Goal: Task Accomplishment & Management: Manage account settings

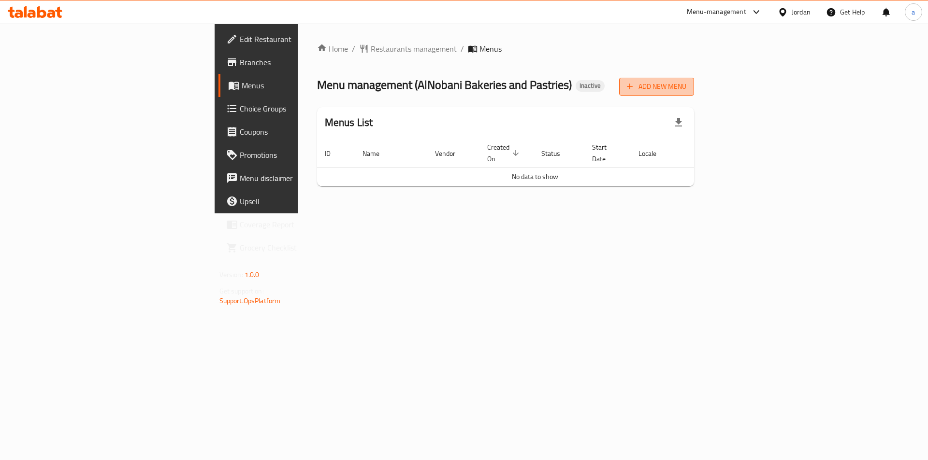
click at [686, 90] on span "Add New Menu" at bounding box center [656, 87] width 59 height 12
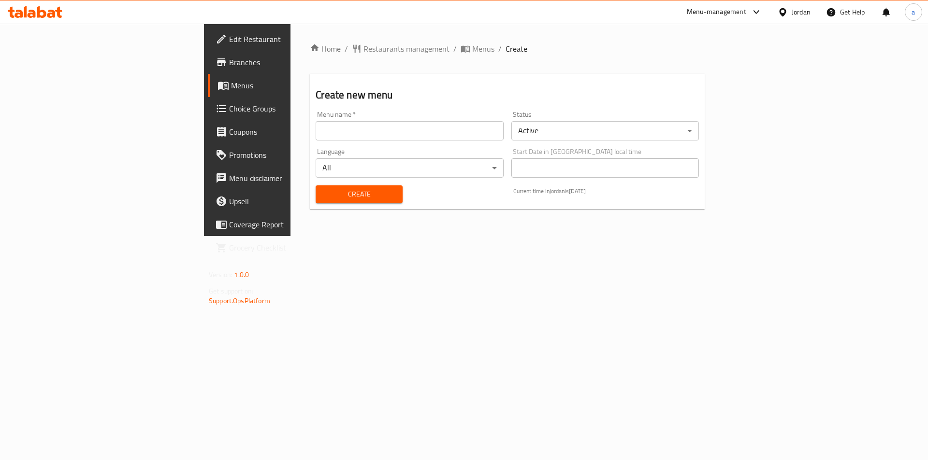
click at [316, 133] on input "text" at bounding box center [409, 130] width 187 height 19
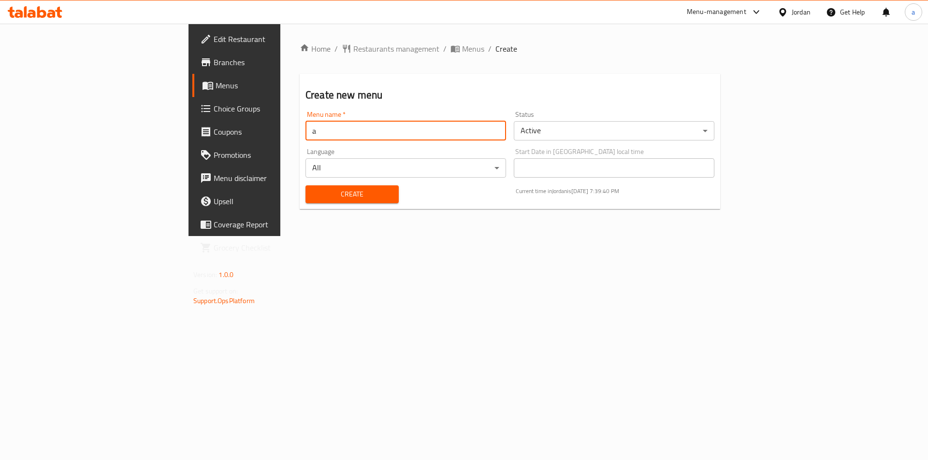
type input "[PERSON_NAME] [DATE]"
click at [305, 201] on button "Create" at bounding box center [351, 195] width 93 height 18
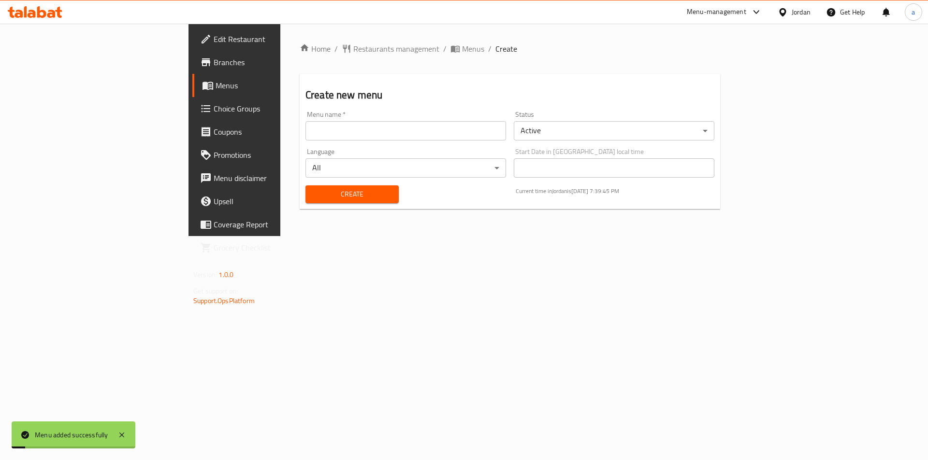
click at [215, 88] on span "Menus" at bounding box center [275, 86] width 120 height 12
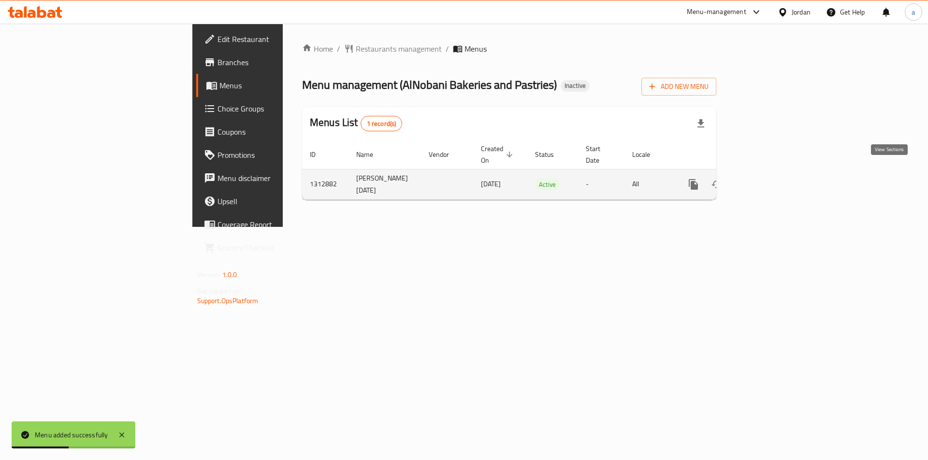
click at [769, 179] on icon "enhanced table" at bounding box center [763, 185] width 12 height 12
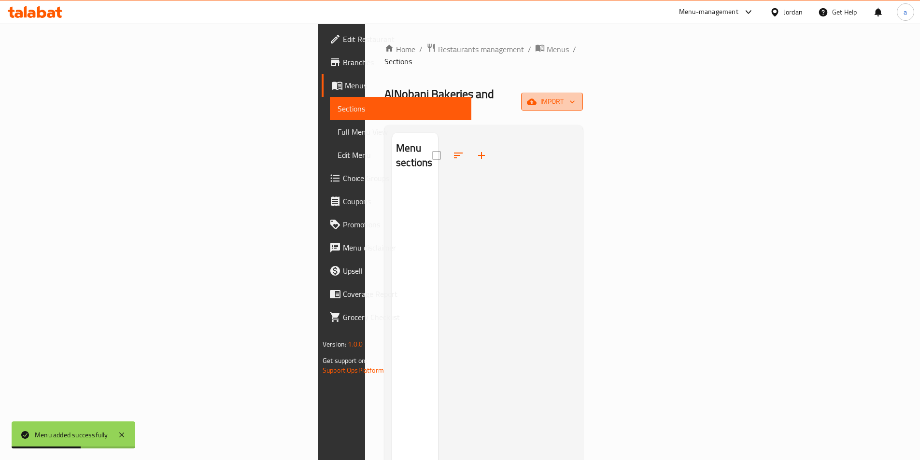
click at [575, 96] on span "import" at bounding box center [552, 102] width 46 height 12
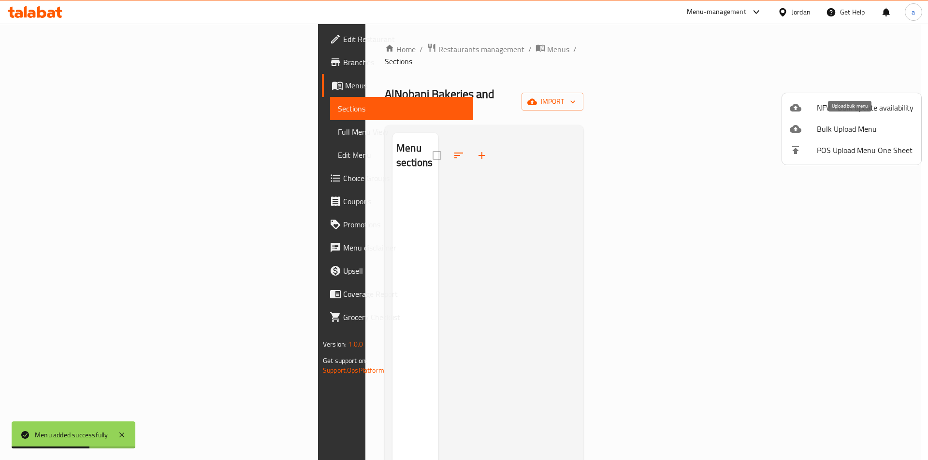
click at [837, 127] on span "Bulk Upload Menu" at bounding box center [865, 129] width 97 height 12
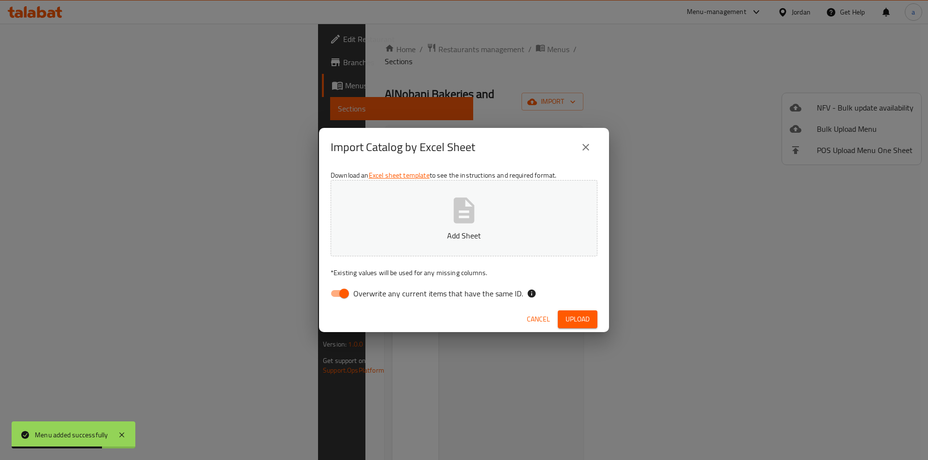
click at [346, 289] on input "Overwrite any current items that have the same ID." at bounding box center [343, 294] width 55 height 18
checkbox input "false"
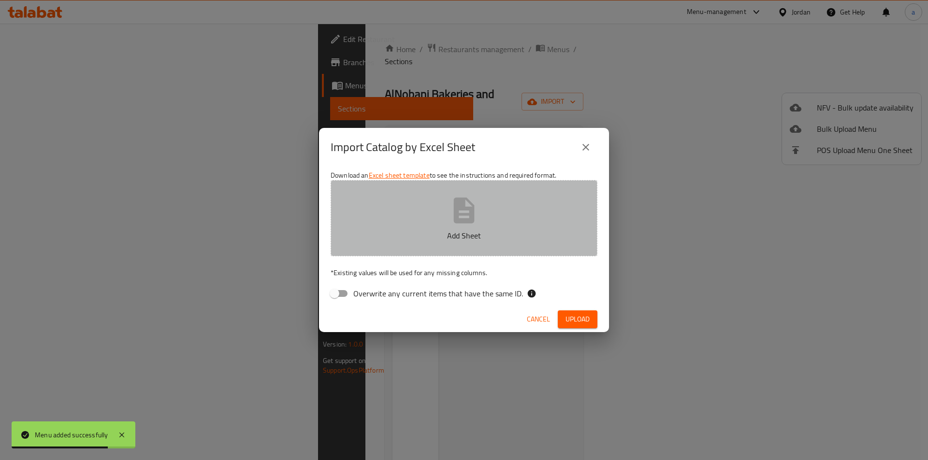
click at [460, 210] on icon "button" at bounding box center [464, 211] width 21 height 26
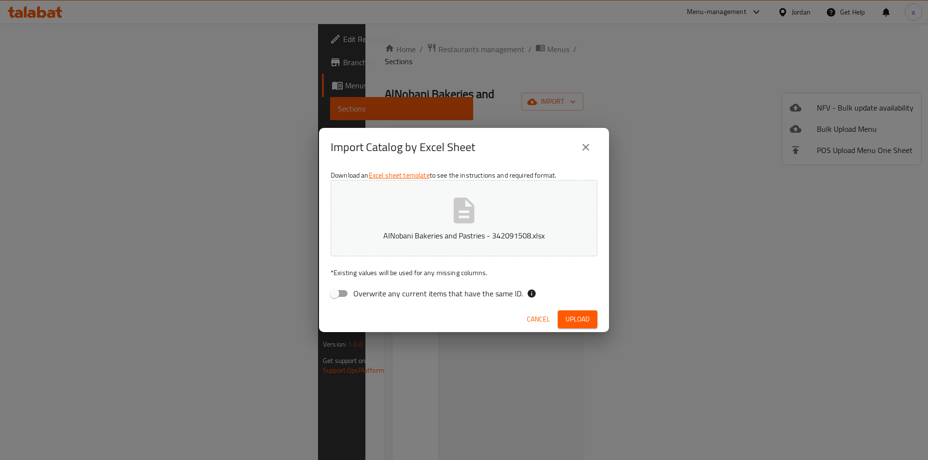
click at [575, 315] on span "Upload" at bounding box center [577, 320] width 24 height 12
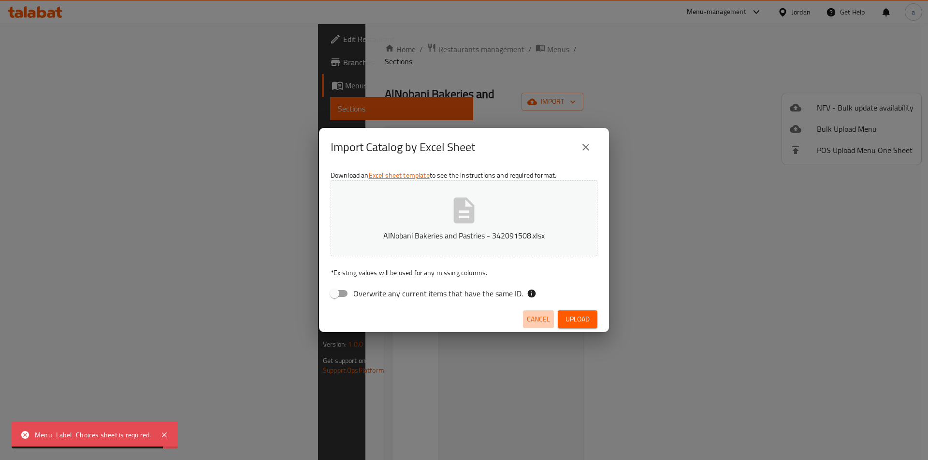
click at [536, 319] on span "Cancel" at bounding box center [538, 320] width 23 height 12
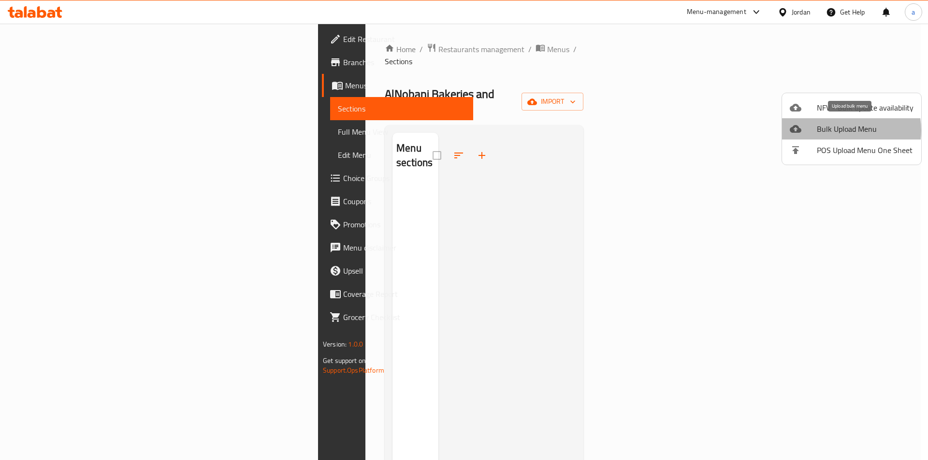
click at [840, 130] on span "Bulk Upload Menu" at bounding box center [865, 129] width 97 height 12
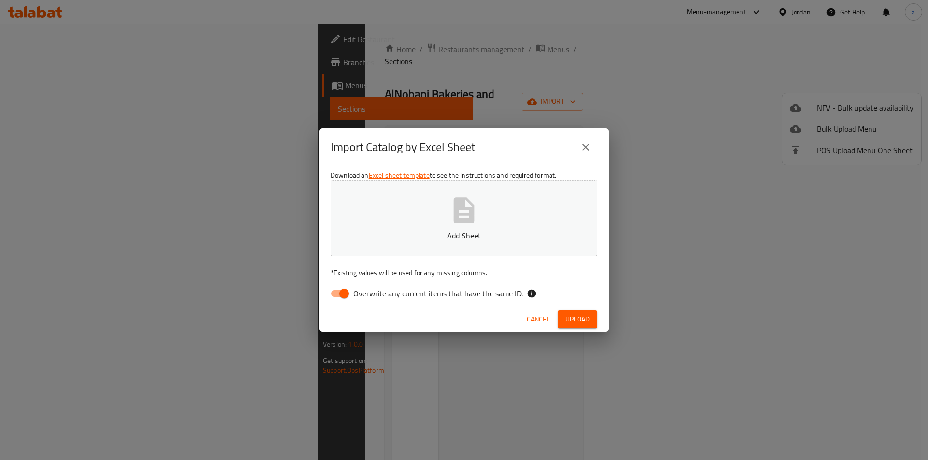
click at [336, 303] on input "Overwrite any current items that have the same ID." at bounding box center [343, 294] width 55 height 18
checkbox input "false"
click at [423, 231] on p "Add Sheet" at bounding box center [463, 236] width 237 height 12
click at [568, 319] on span "Upload" at bounding box center [577, 320] width 24 height 12
click at [508, 218] on button "AlNobani Bakeries and Pastries - 342091508.xlsx" at bounding box center [463, 218] width 267 height 76
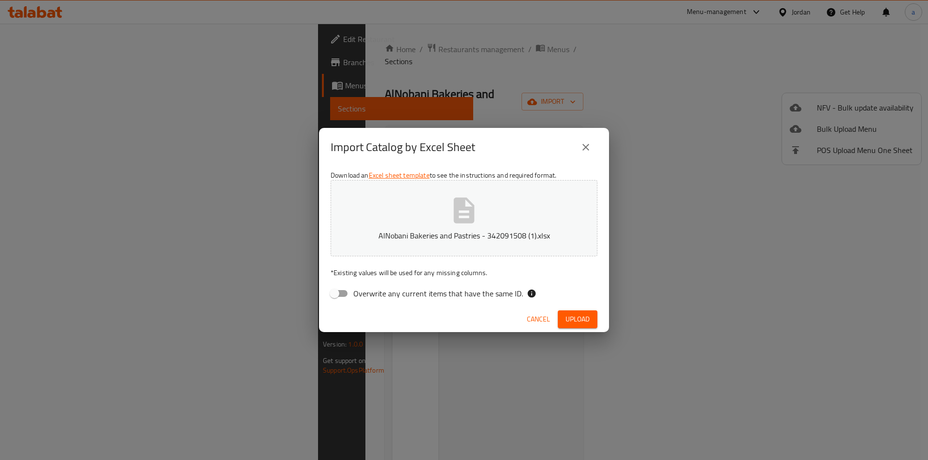
click at [573, 316] on span "Upload" at bounding box center [577, 320] width 24 height 12
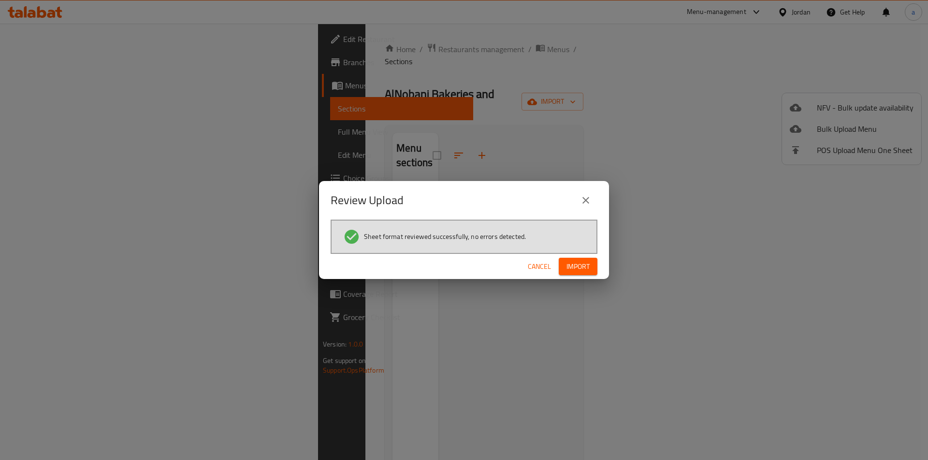
click at [574, 269] on span "Import" at bounding box center [577, 267] width 23 height 12
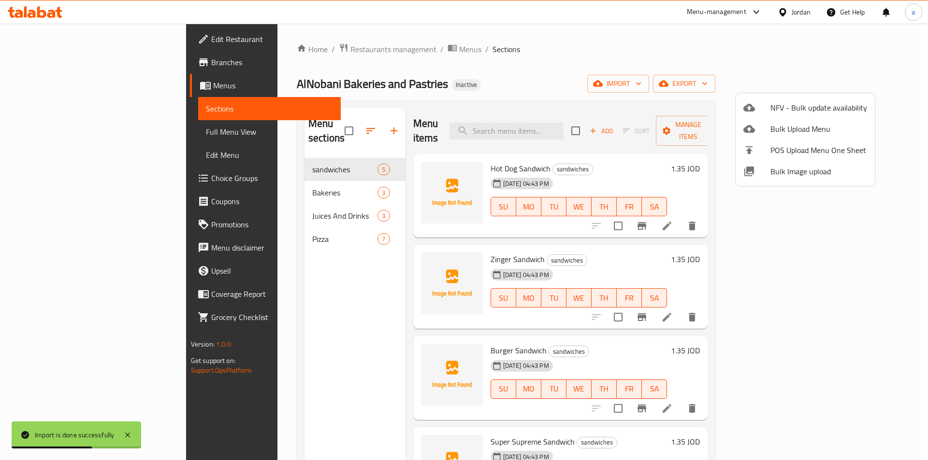
click at [559, 51] on div at bounding box center [464, 230] width 928 height 460
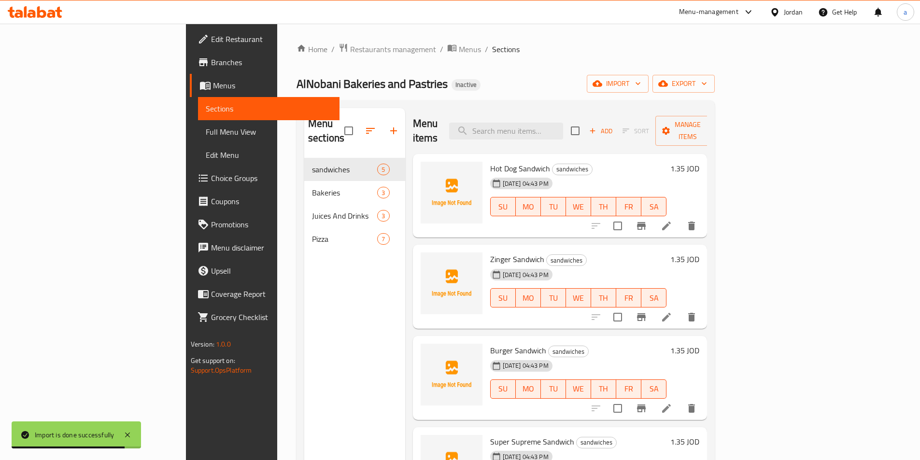
click at [206, 137] on span "Full Menu View" at bounding box center [269, 132] width 126 height 12
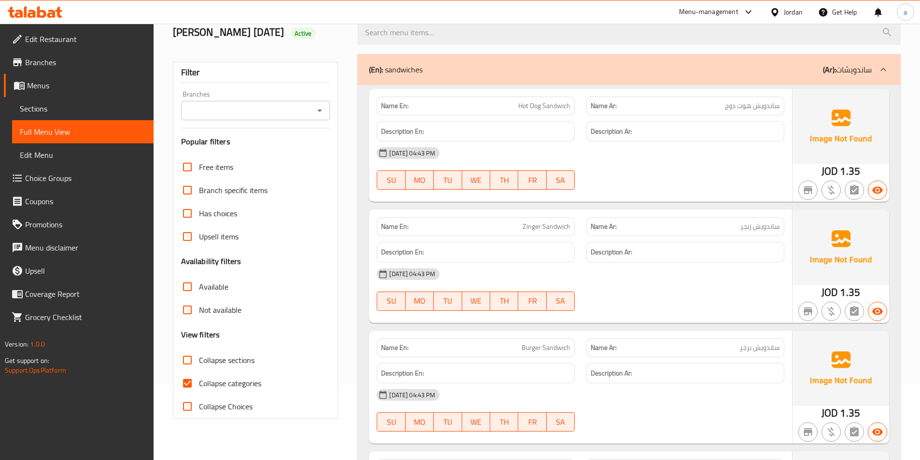
scroll to position [97, 0]
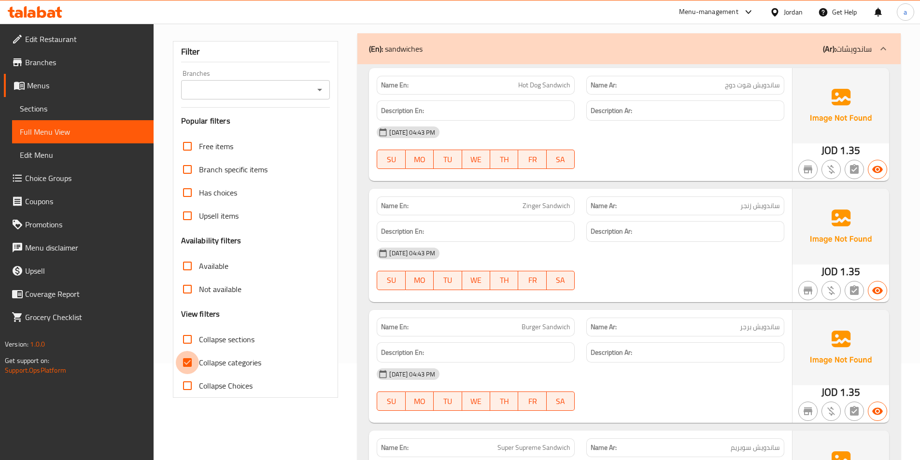
click at [197, 364] on input "Collapse categories" at bounding box center [187, 362] width 23 height 23
checkbox input "false"
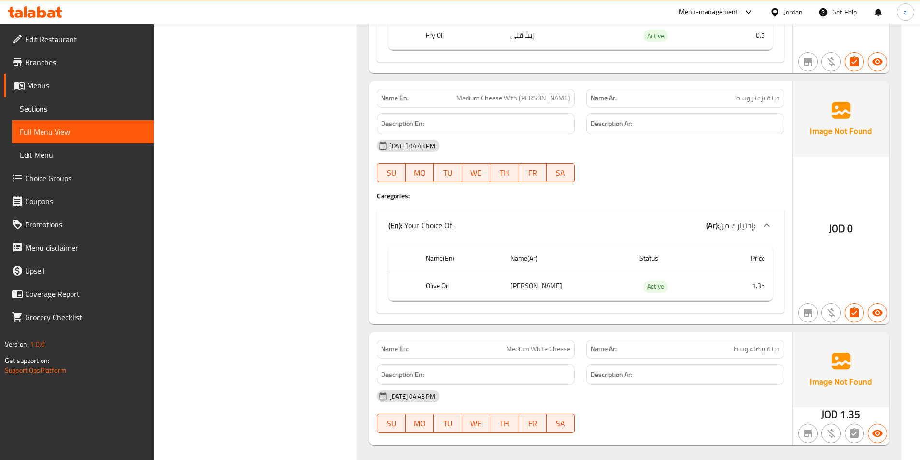
scroll to position [966, 0]
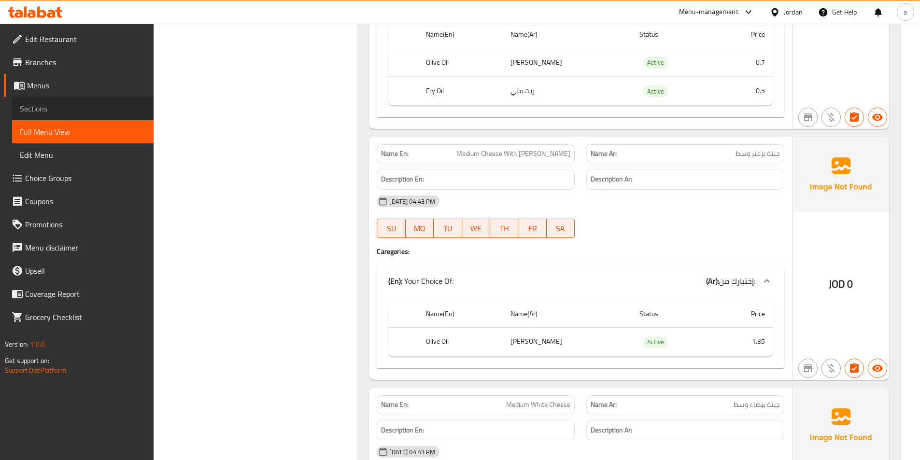
click at [45, 109] on span "Sections" at bounding box center [83, 109] width 126 height 12
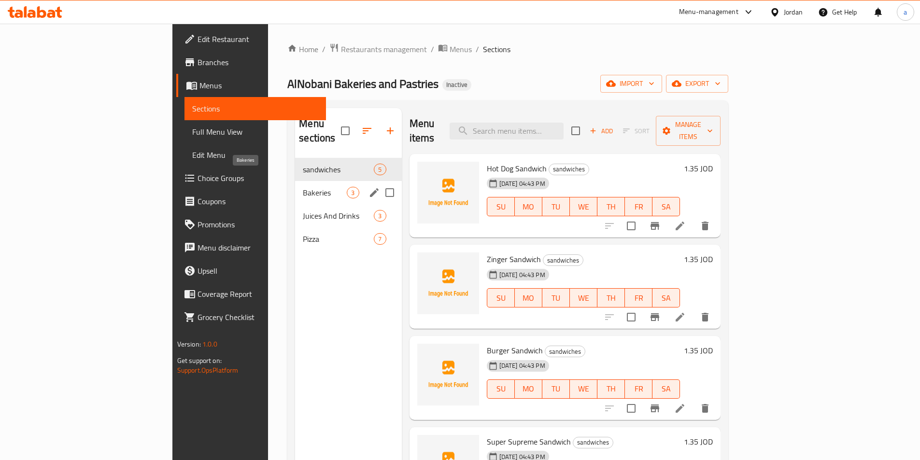
click at [303, 187] on span "Bakeries" at bounding box center [325, 193] width 44 height 12
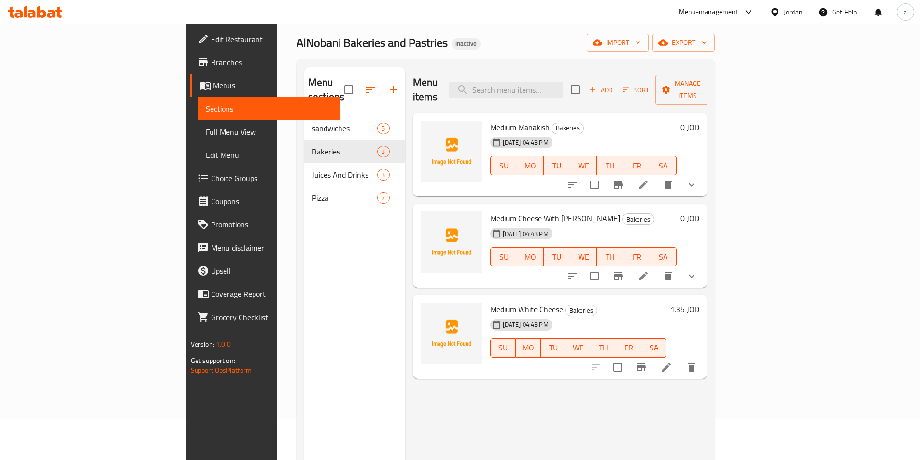
scroll to position [97, 0]
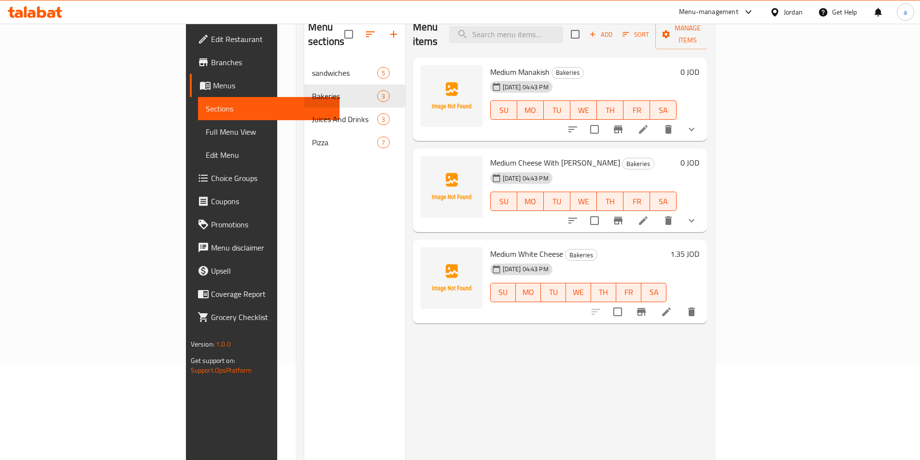
click at [677, 156] on h6 "Medium Cheese With Zaatar Bakeries" at bounding box center [583, 163] width 187 height 14
click at [703, 209] on button "show more" at bounding box center [691, 220] width 23 height 23
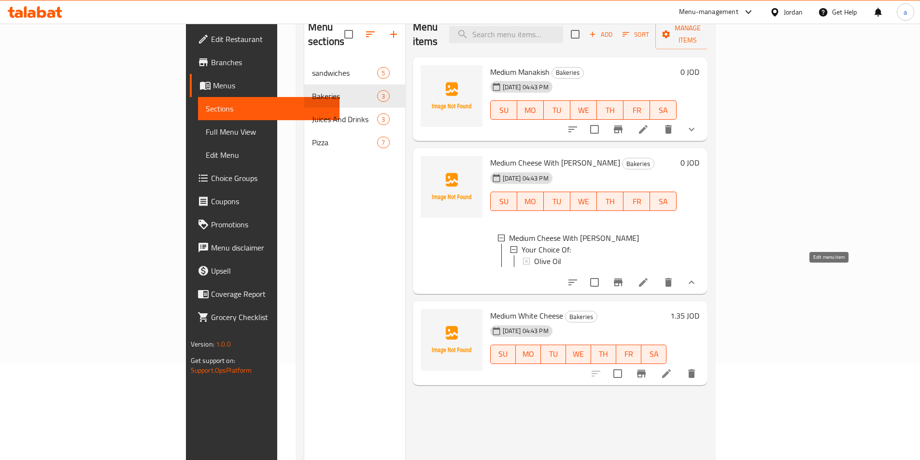
click at [649, 277] on icon at bounding box center [644, 283] width 12 height 12
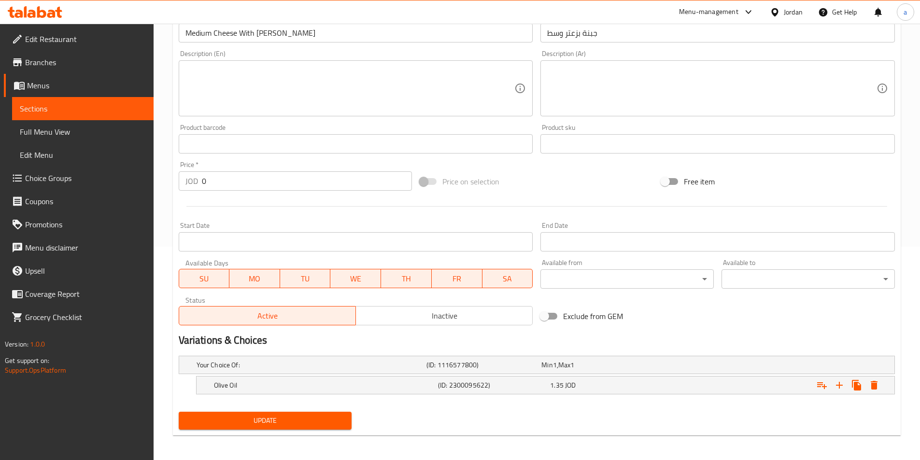
scroll to position [216, 0]
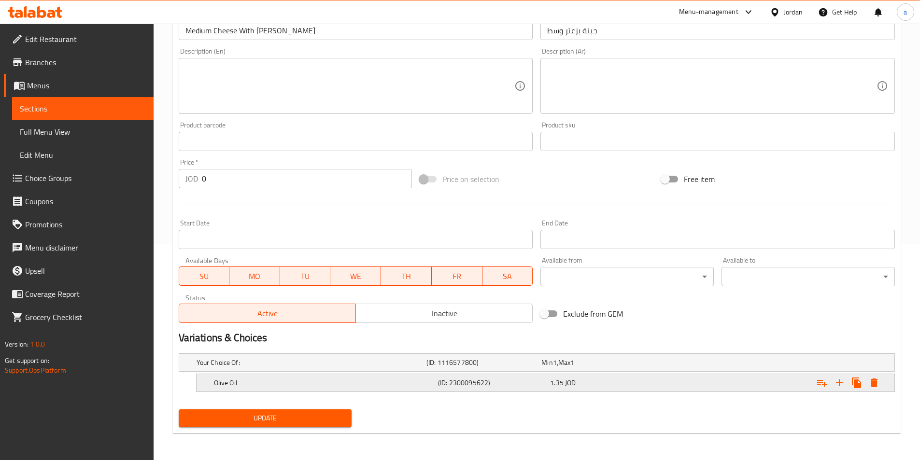
click at [328, 383] on h5 "Olive Oil" at bounding box center [324, 383] width 220 height 10
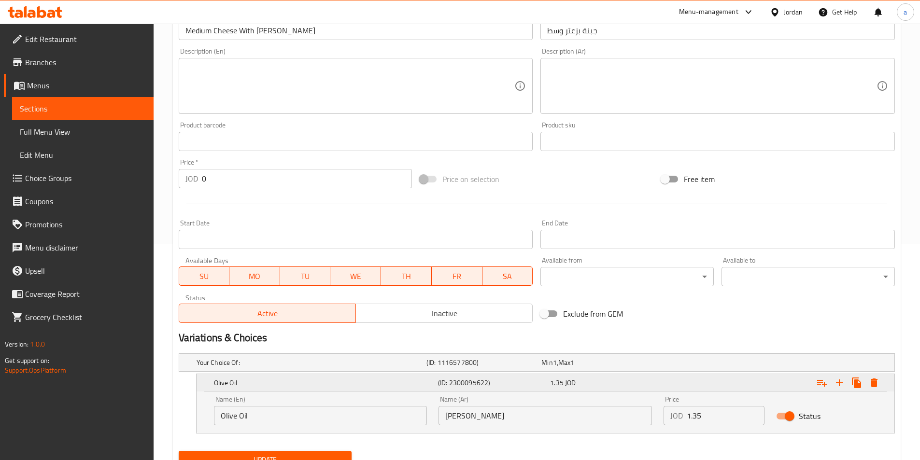
scroll to position [258, 0]
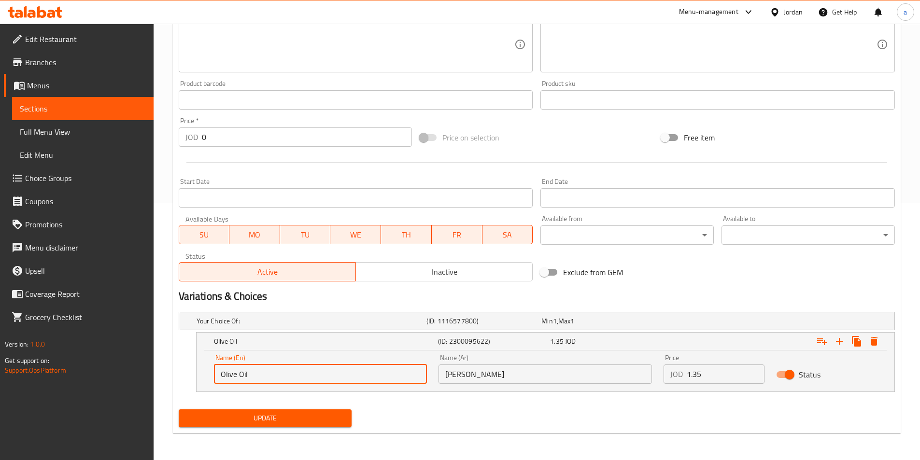
drag, startPoint x: 299, startPoint y: 377, endPoint x: 192, endPoint y: 382, distance: 106.9
click at [192, 382] on div "Olive Oil (ID: 2300095622) 1.35 JOD Name (En) Olive Oil Name (En) Name (Ar) زيت…" at bounding box center [537, 362] width 717 height 60
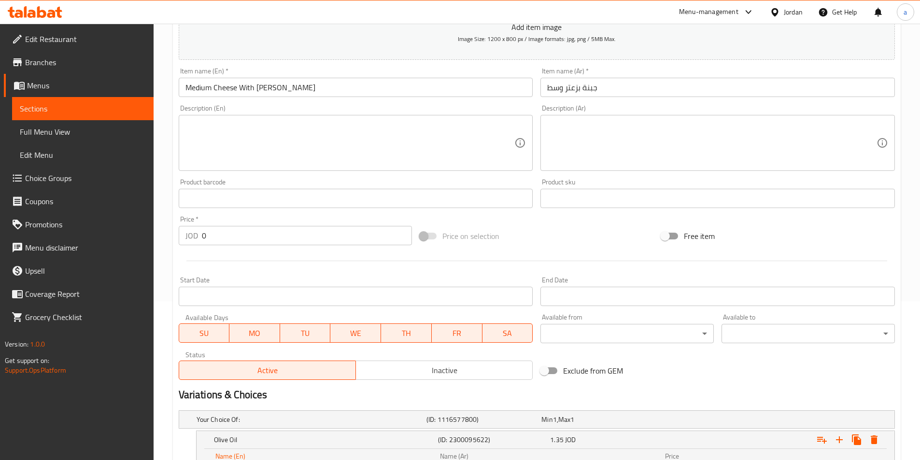
scroll to position [16, 0]
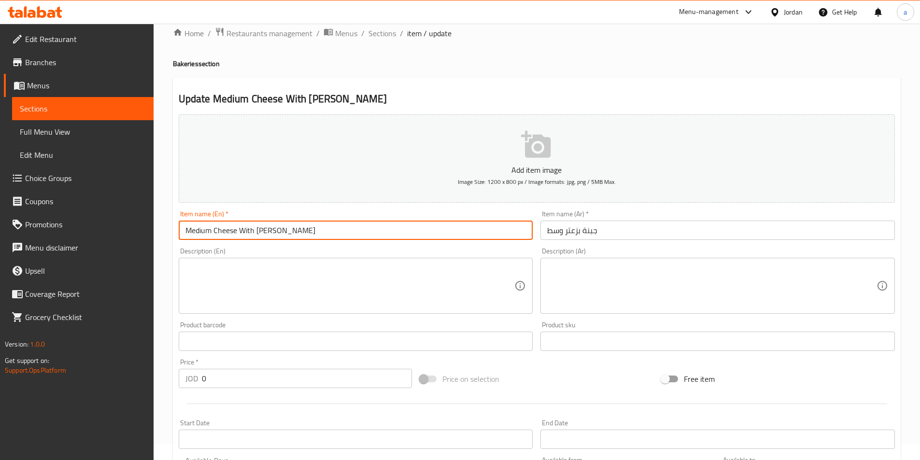
click at [304, 230] on input "Medium Cheese With [PERSON_NAME]" at bounding box center [356, 230] width 355 height 19
paste input "Olive Oil"
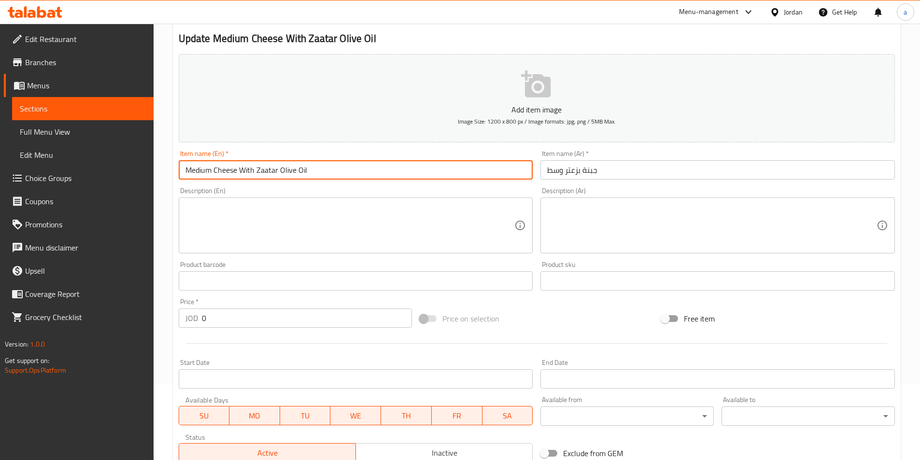
scroll to position [258, 0]
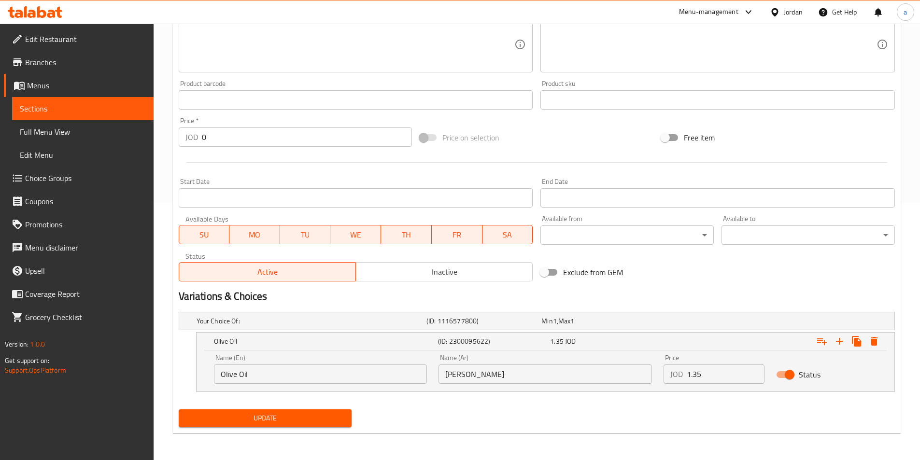
type input "Medium Cheese With Zaatar Olive Oil"
drag, startPoint x: 488, startPoint y: 383, endPoint x: 440, endPoint y: 382, distance: 47.4
click at [440, 382] on input "[PERSON_NAME]" at bounding box center [546, 374] width 214 height 19
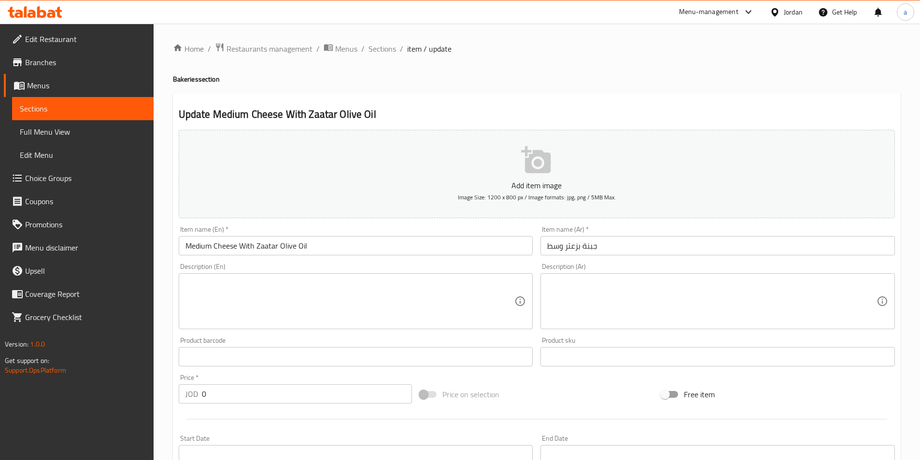
scroll to position [0, 0]
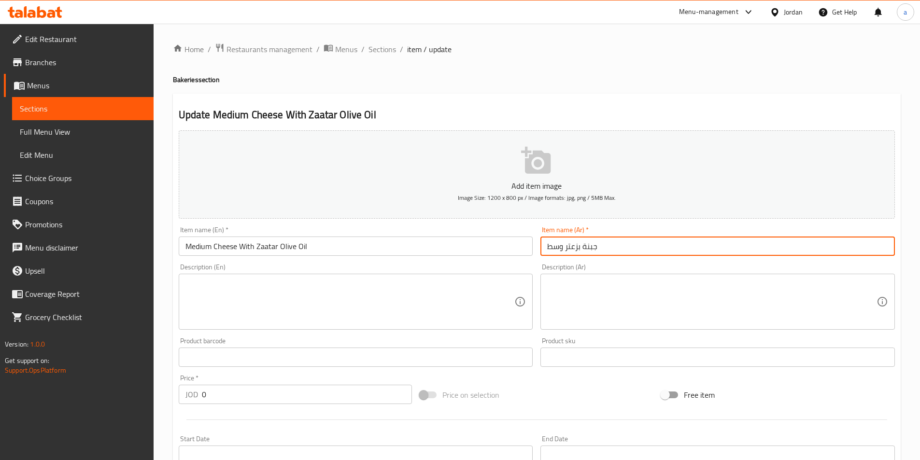
drag, startPoint x: 635, startPoint y: 253, endPoint x: 669, endPoint y: 251, distance: 34.4
click at [669, 251] on input "جبنة بزعتر وسط" at bounding box center [718, 246] width 355 height 19
click at [660, 251] on input "جبنة بزعتر وسط" at bounding box center [718, 246] width 355 height 19
paste input "[PERSON_NAME]"
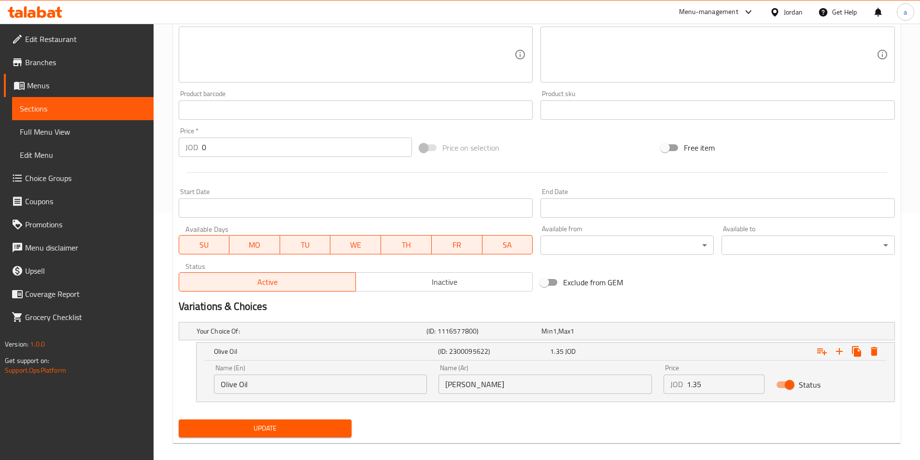
scroll to position [258, 0]
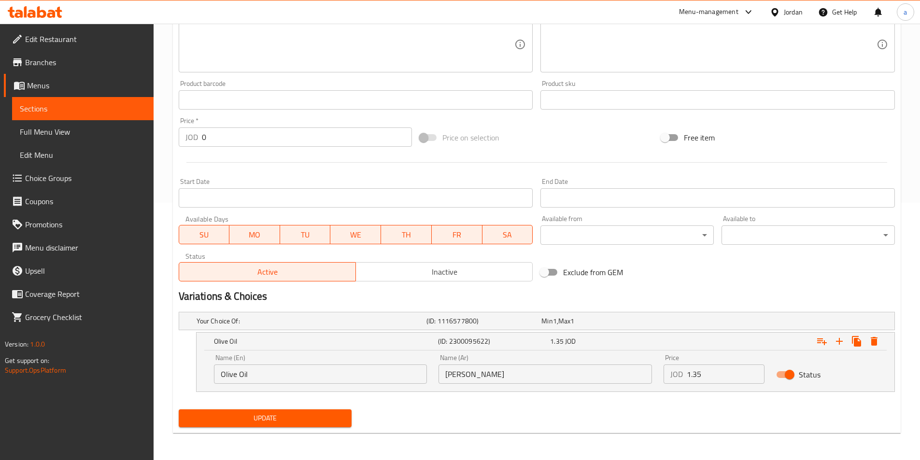
type input "جبنة بزعتر وسط زيت زيتون"
drag, startPoint x: 712, startPoint y: 375, endPoint x: 683, endPoint y: 375, distance: 29.5
click at [683, 375] on div "JOD 1.35 Price" at bounding box center [714, 374] width 101 height 19
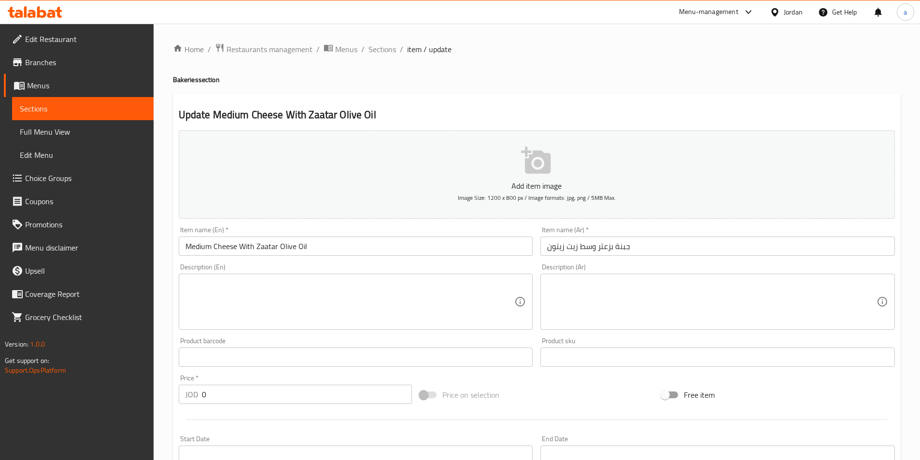
scroll to position [48, 0]
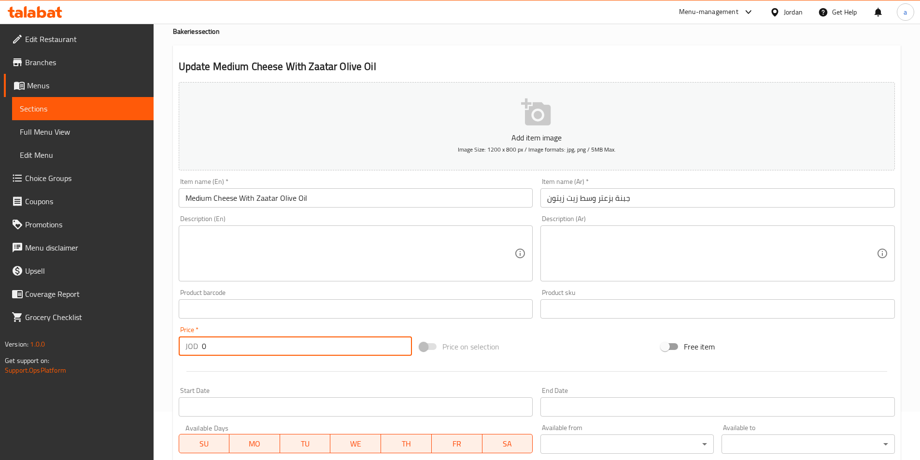
click at [273, 344] on input "0" at bounding box center [307, 346] width 211 height 19
paste input "1.35"
type input "0"
paste input "1.35"
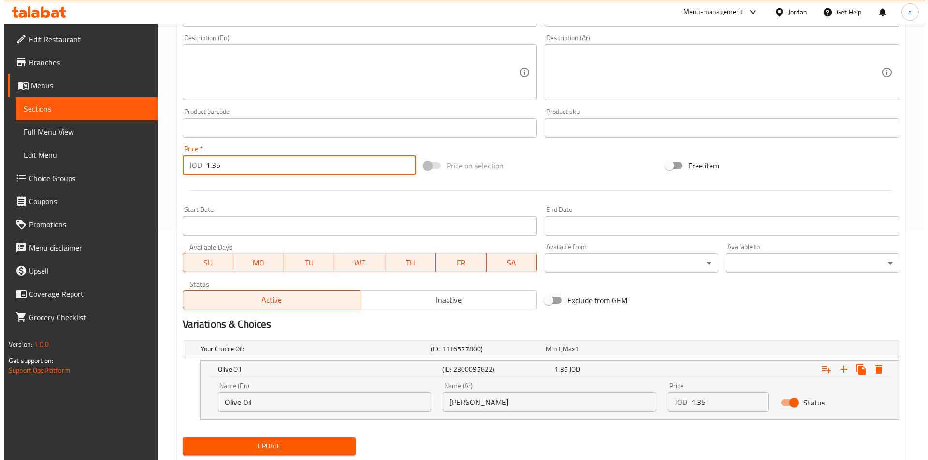
scroll to position [258, 0]
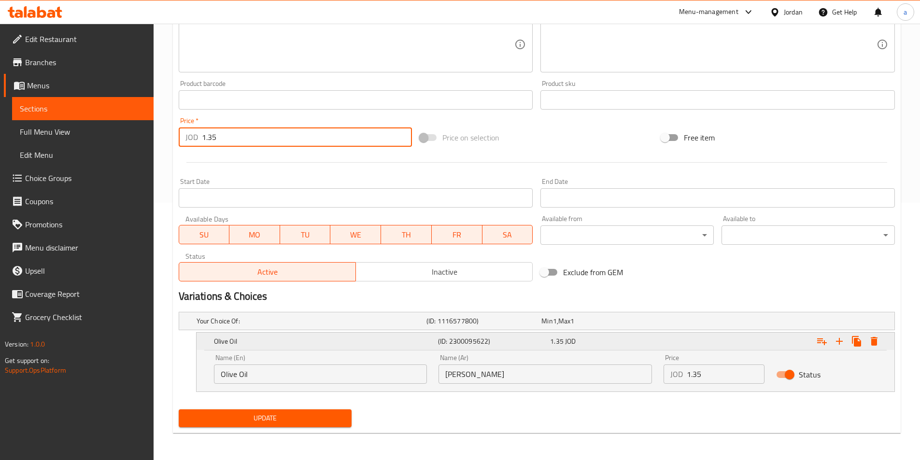
type input "1.35"
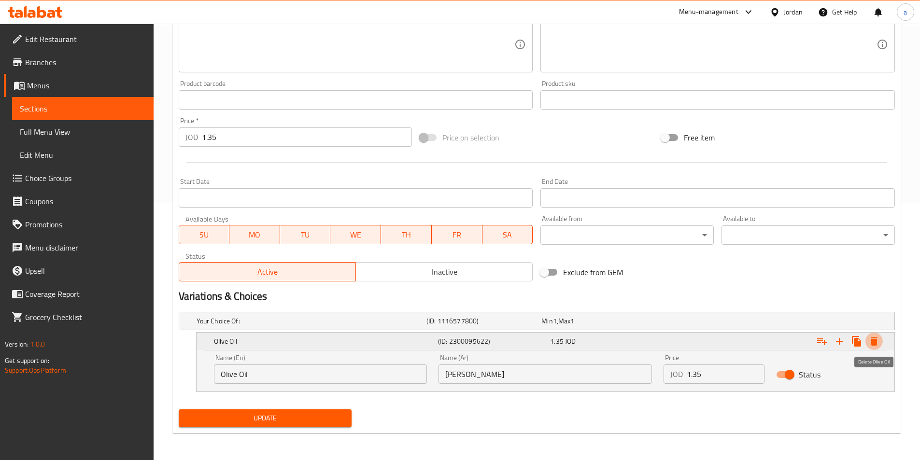
click at [882, 341] on button "Expand" at bounding box center [874, 341] width 17 height 17
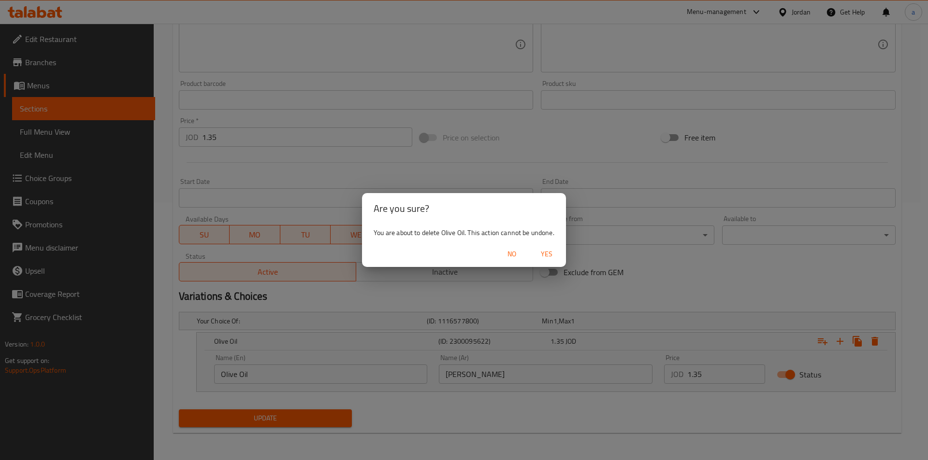
click at [548, 255] on span "Yes" at bounding box center [546, 254] width 23 height 12
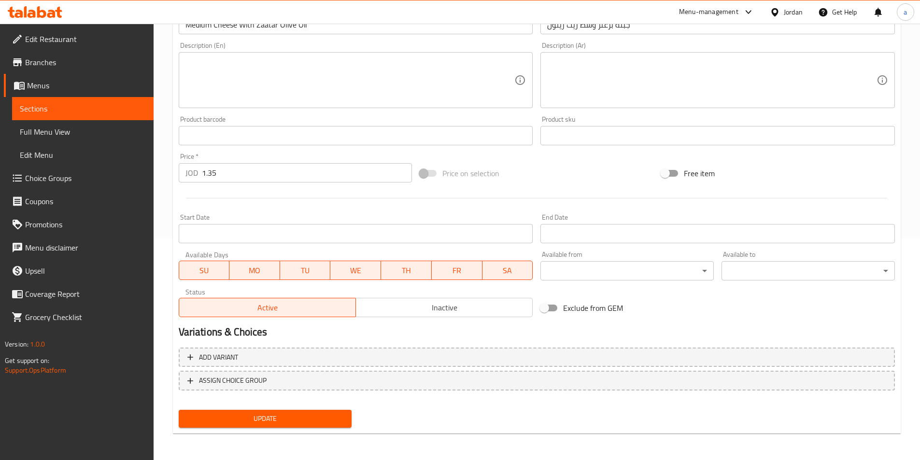
scroll to position [222, 0]
click at [283, 412] on button "Update" at bounding box center [265, 419] width 173 height 18
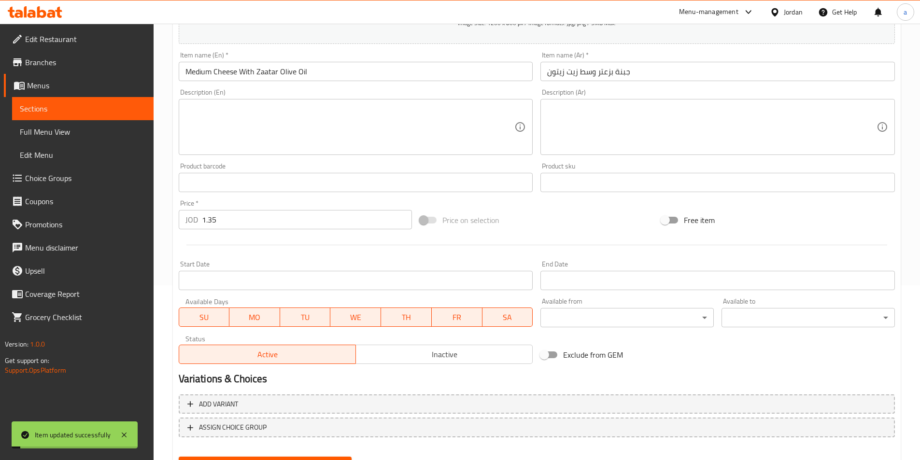
scroll to position [77, 0]
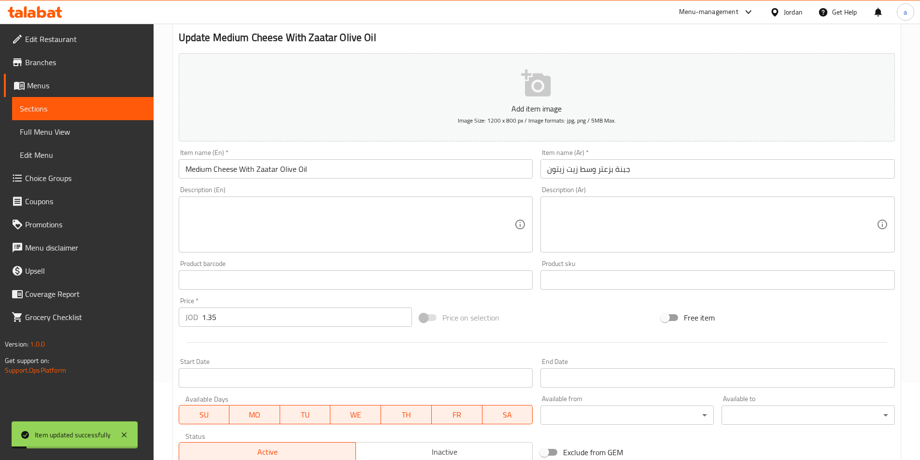
click at [80, 137] on span "Full Menu View" at bounding box center [83, 132] width 126 height 12
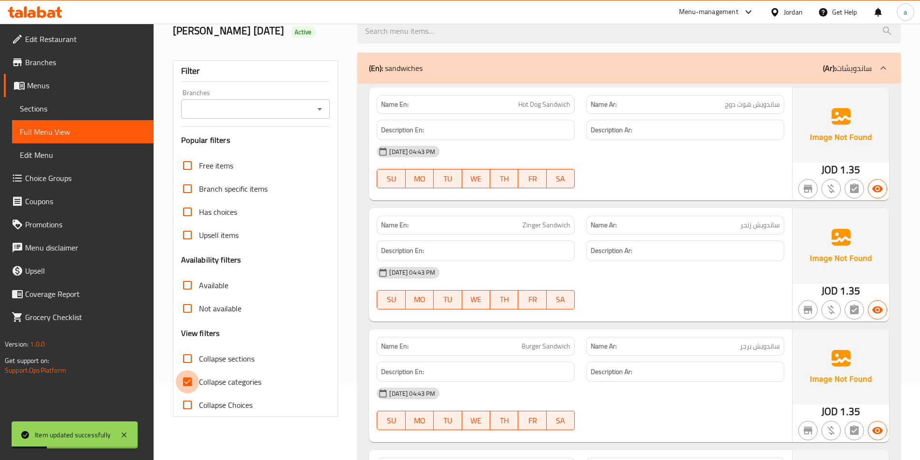
click at [187, 385] on input "Collapse categories" at bounding box center [187, 382] width 23 height 23
checkbox input "false"
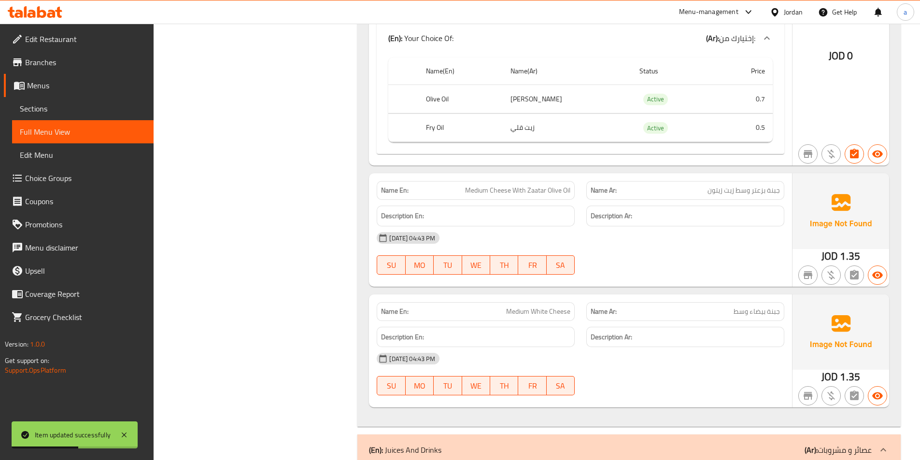
scroll to position [947, 0]
